Goal: Task Accomplishment & Management: Use online tool/utility

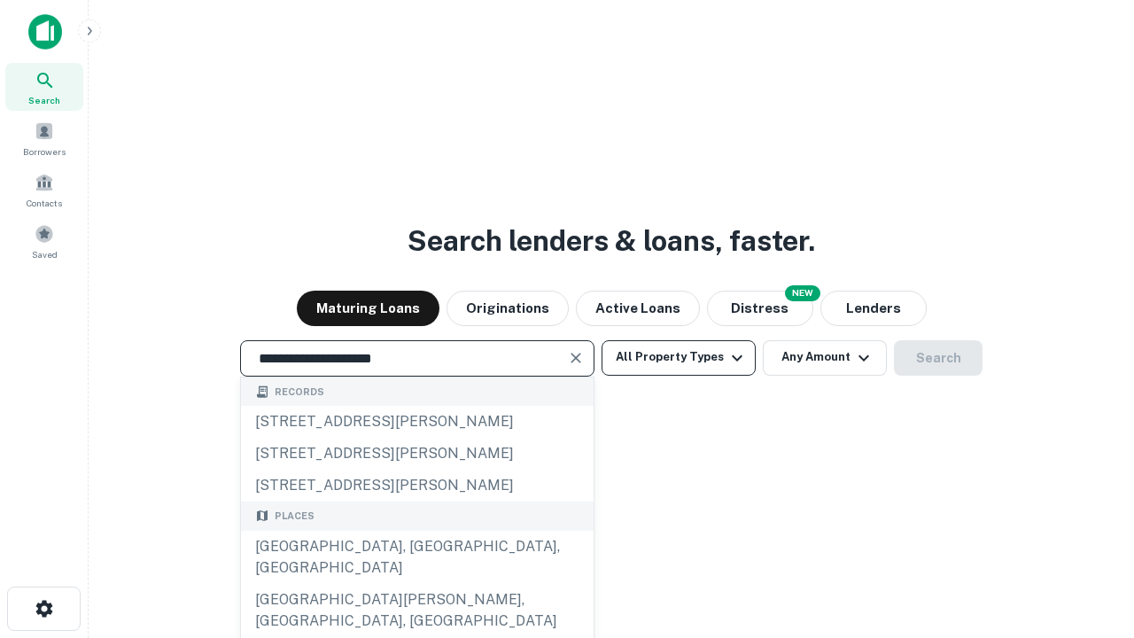
click at [416, 584] on div "[GEOGRAPHIC_DATA], [GEOGRAPHIC_DATA], [GEOGRAPHIC_DATA]" at bounding box center [417, 556] width 352 height 53
type input "**********"
click at [678, 357] on button "All Property Types" at bounding box center [678, 357] width 154 height 35
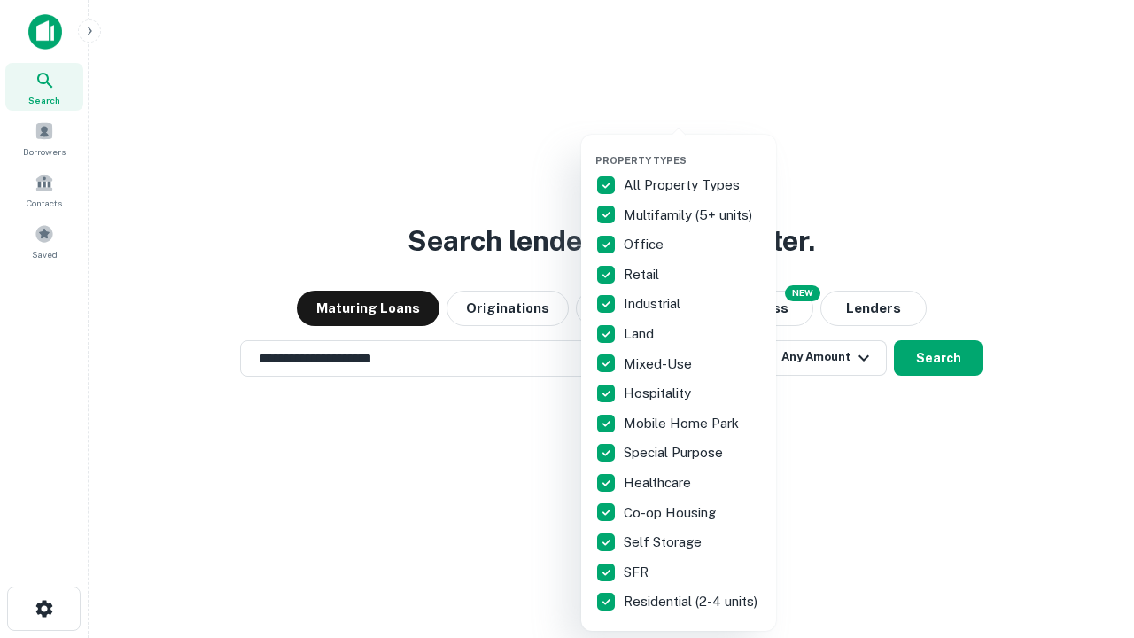
click at [693, 149] on button "button" at bounding box center [692, 149] width 195 height 1
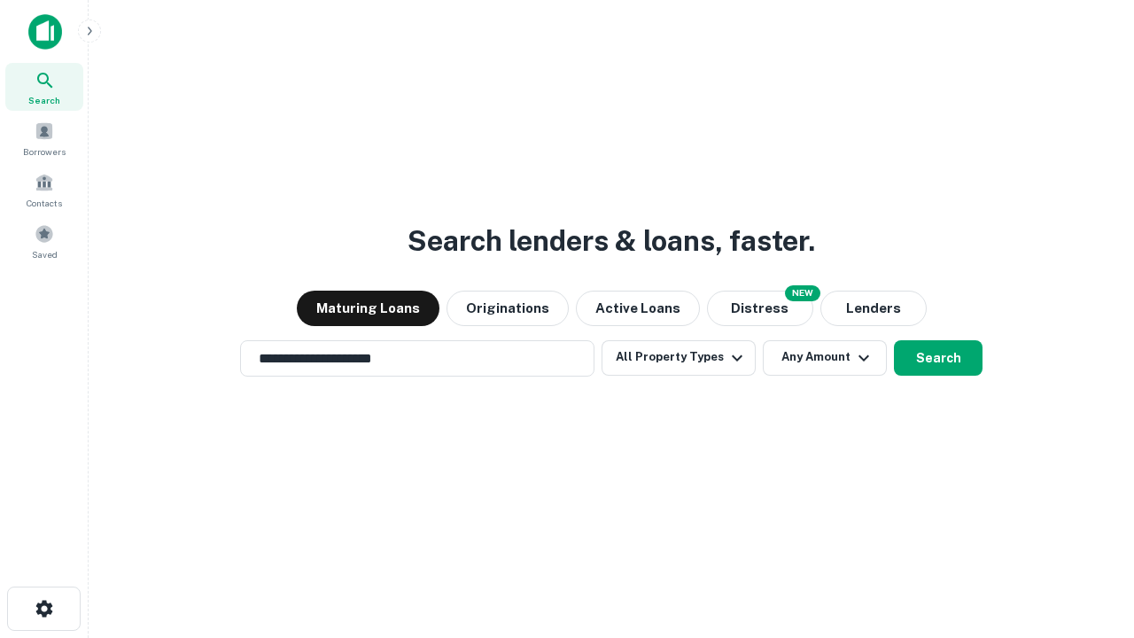
scroll to position [27, 0]
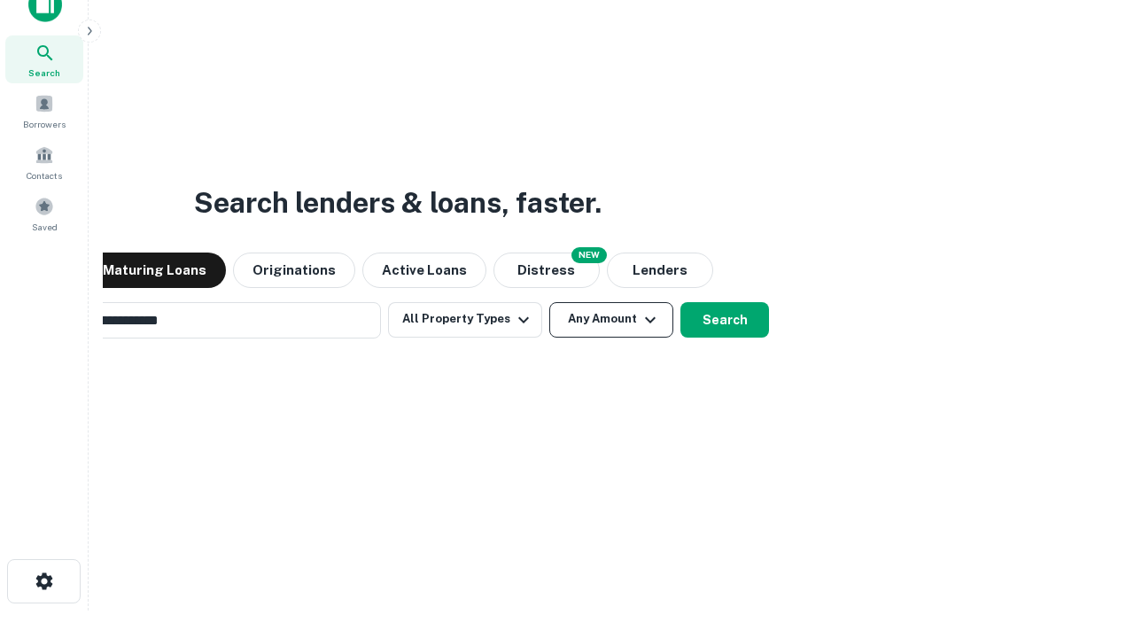
click at [549, 302] on button "Any Amount" at bounding box center [611, 319] width 124 height 35
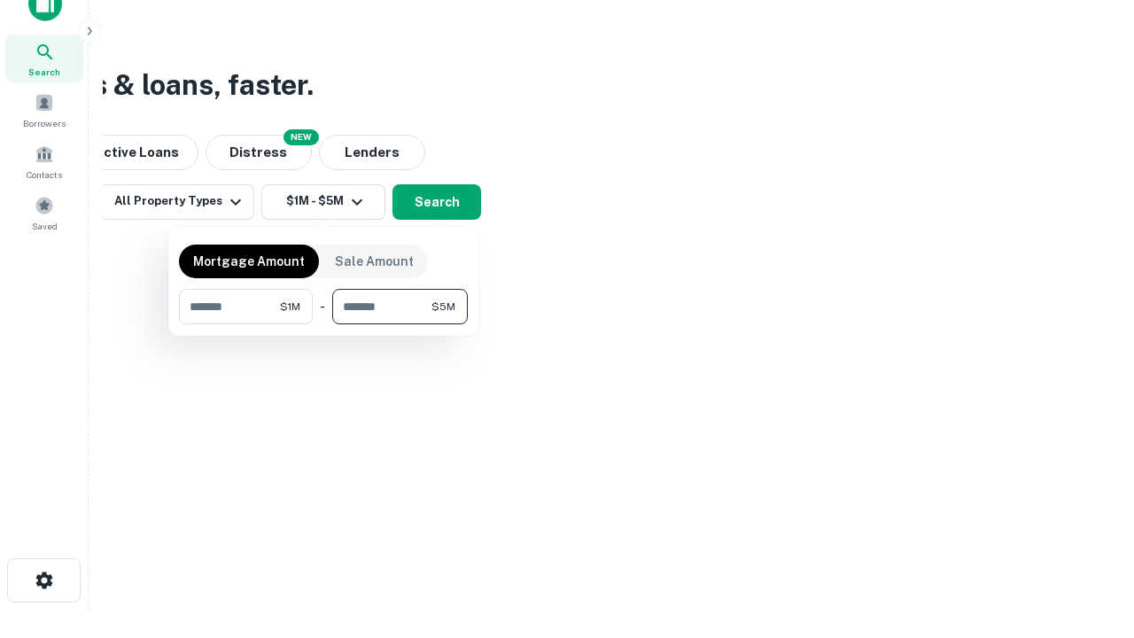
type input "*******"
click at [323, 324] on button "button" at bounding box center [323, 324] width 289 height 1
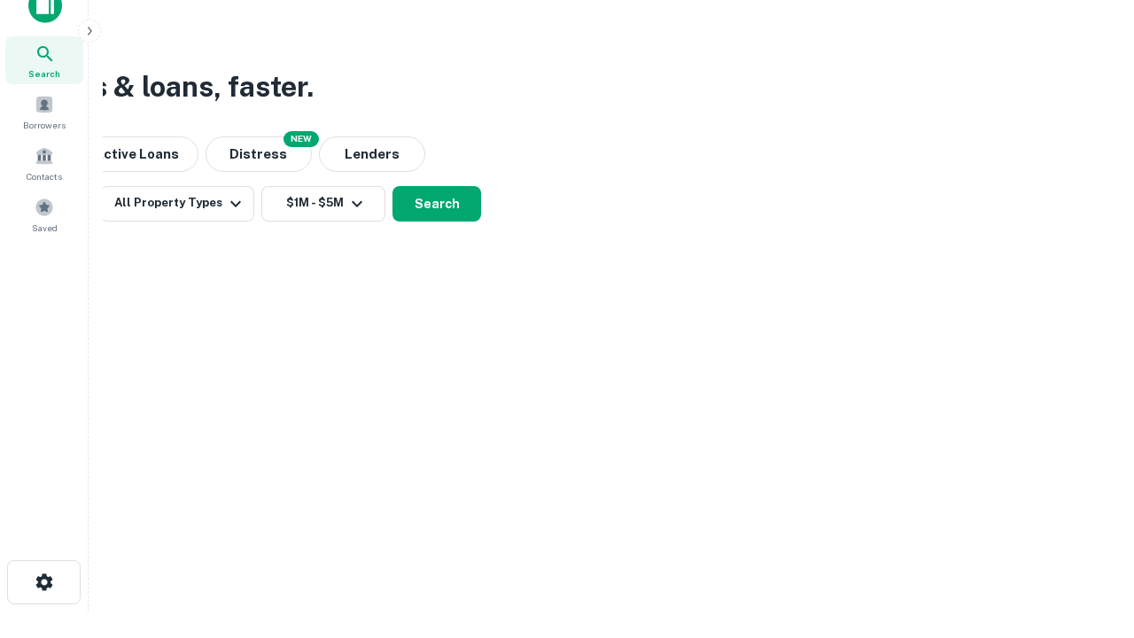
scroll to position [11, 327]
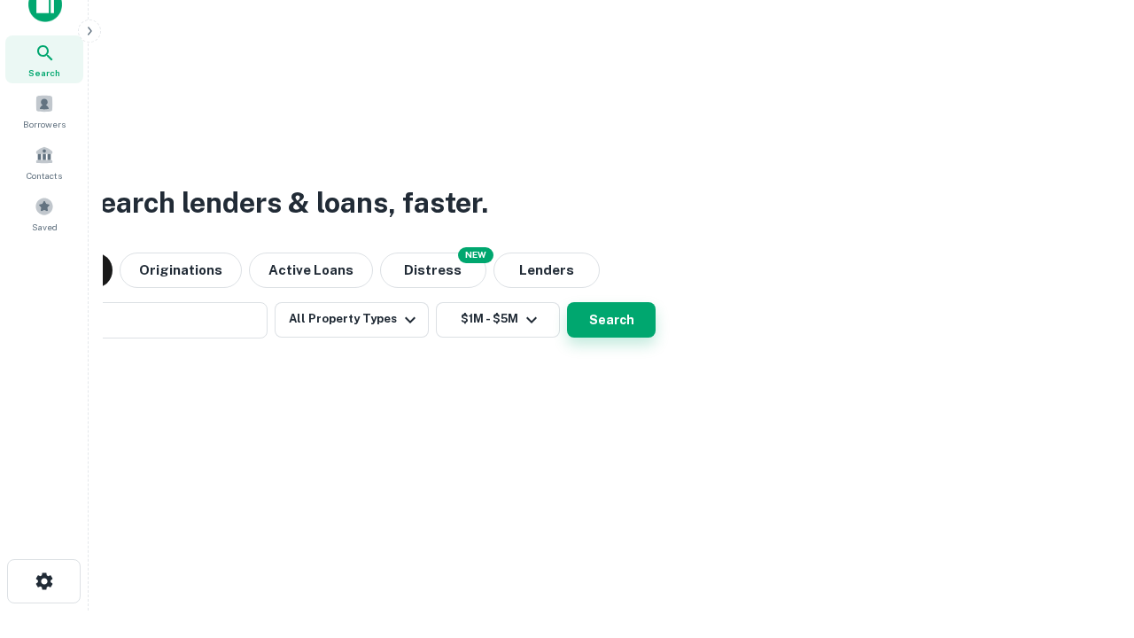
click at [567, 302] on button "Search" at bounding box center [611, 319] width 89 height 35
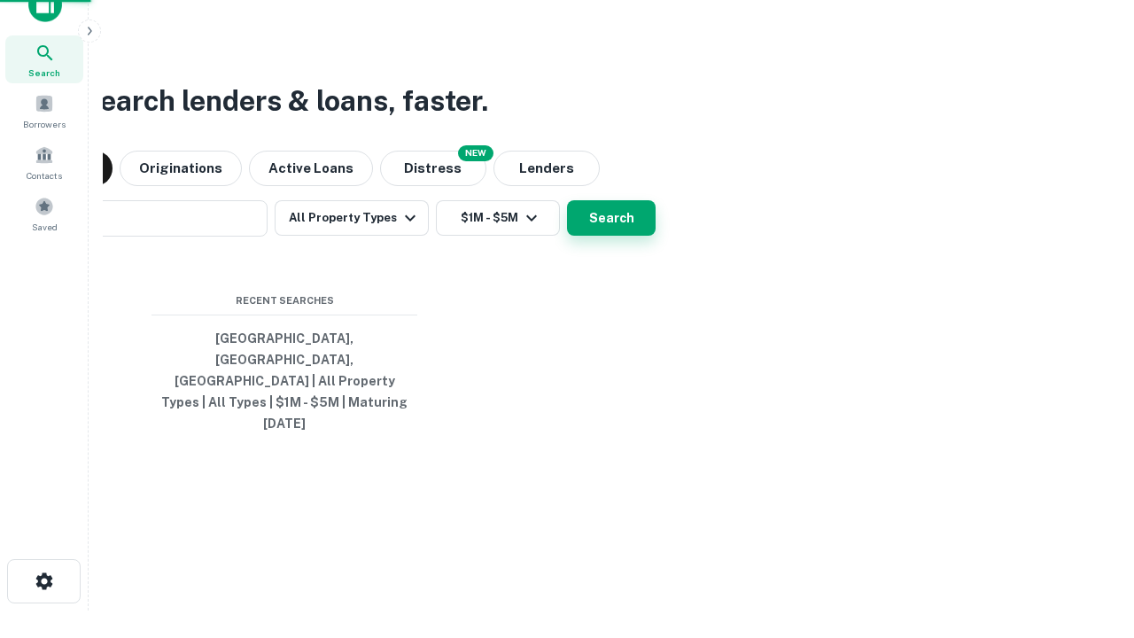
scroll to position [47, 501]
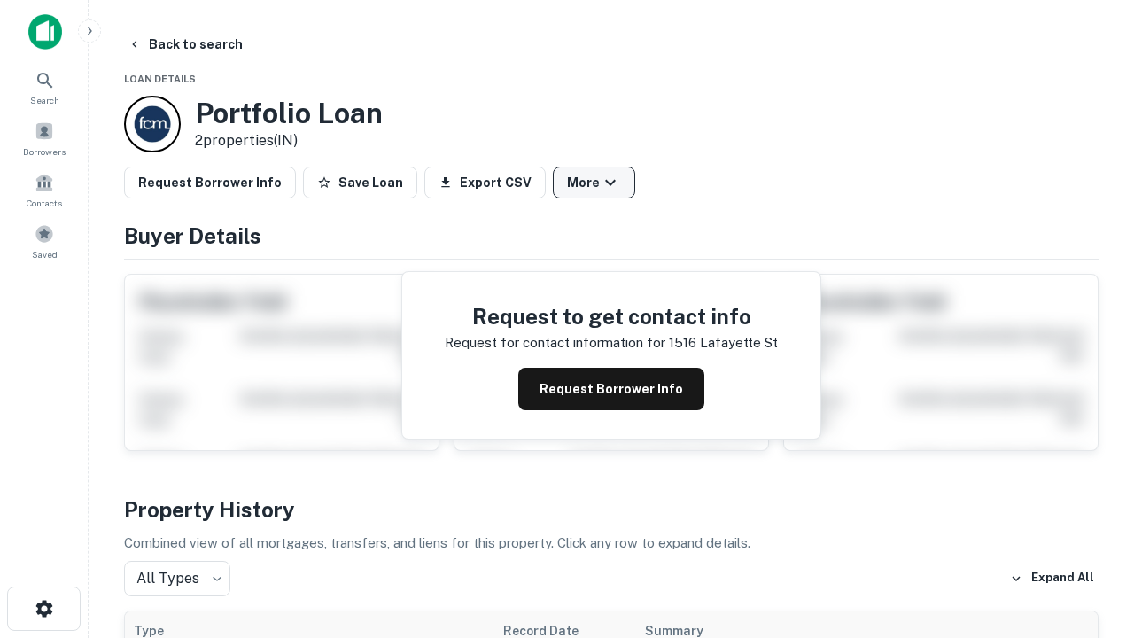
click at [593, 182] on button "More" at bounding box center [594, 182] width 82 height 32
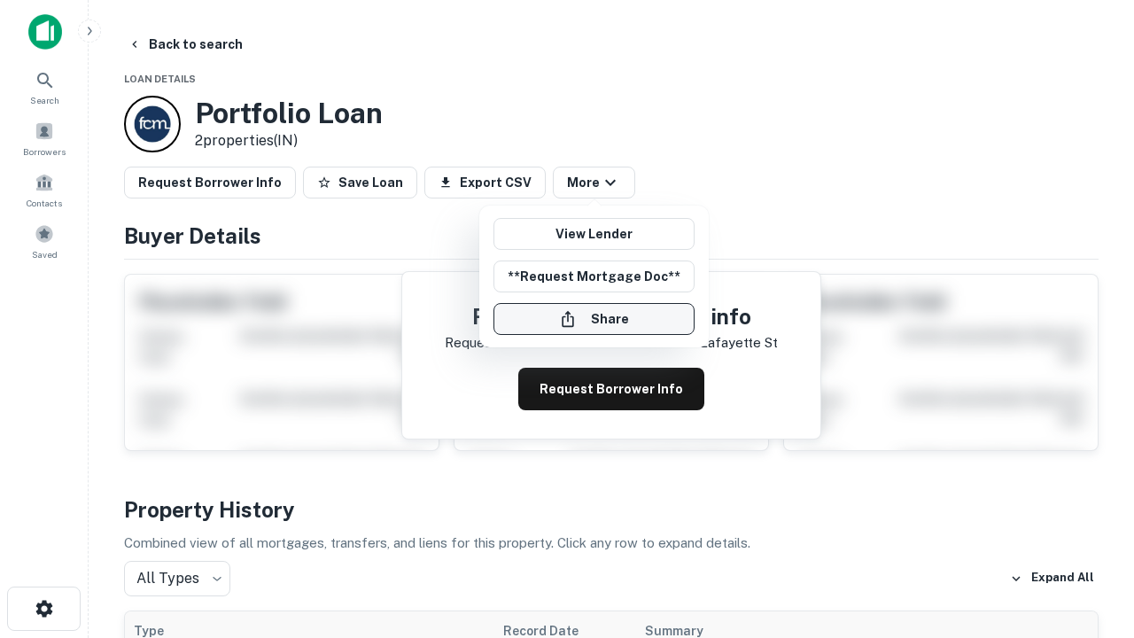
click at [593, 319] on button "Share" at bounding box center [593, 319] width 201 height 32
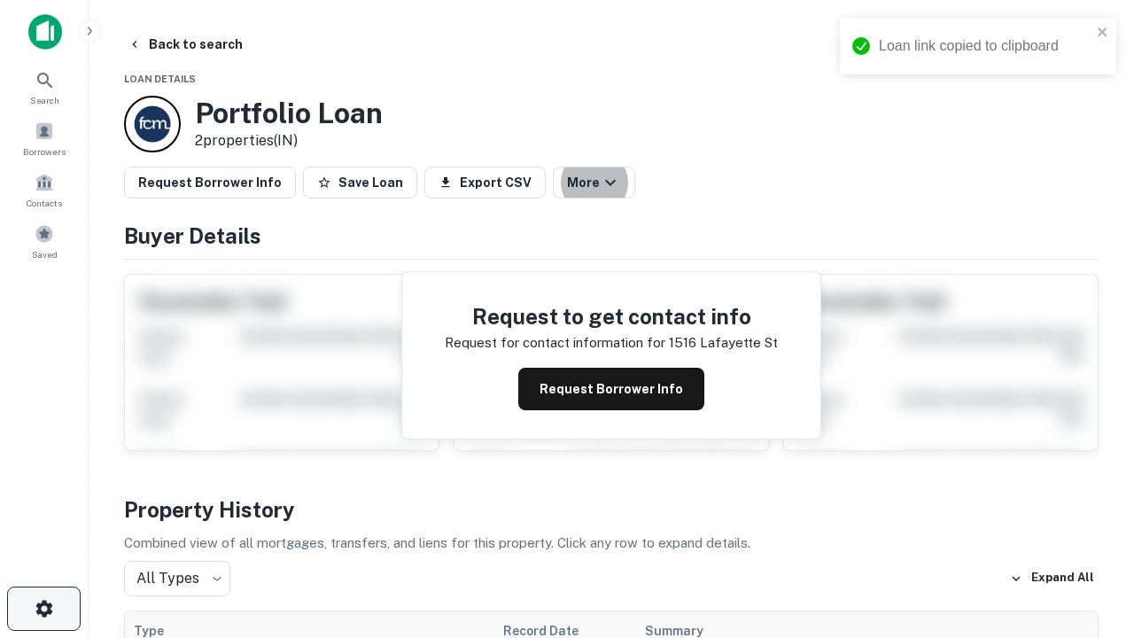
click at [43, 608] on icon "button" at bounding box center [44, 608] width 21 height 21
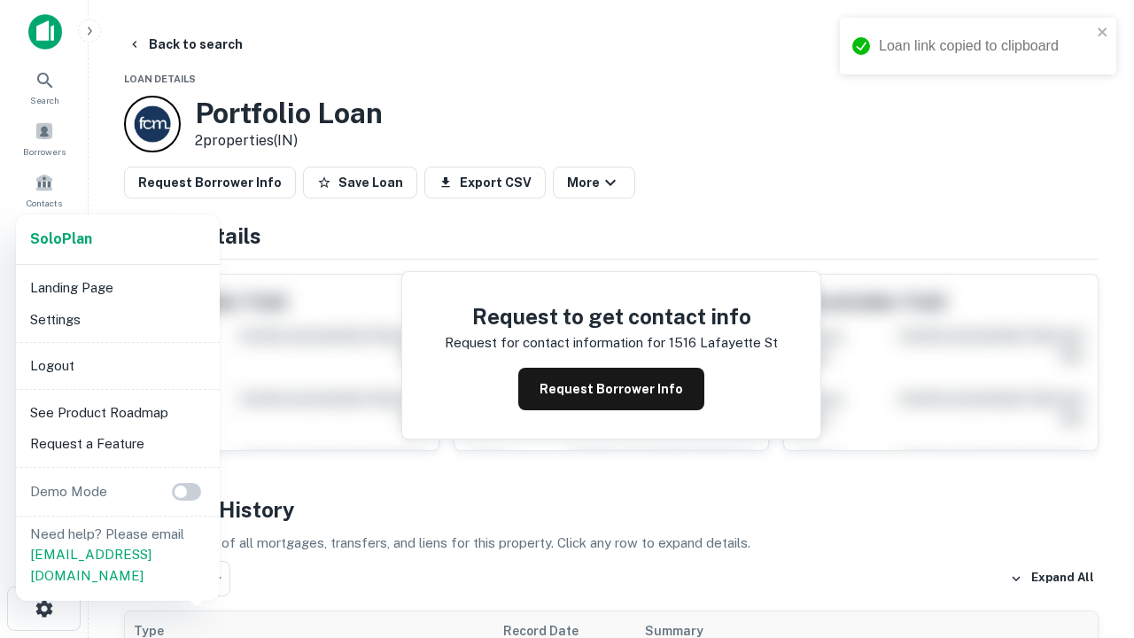
click at [117, 365] on li "Logout" at bounding box center [118, 366] width 190 height 32
